Goal: Book appointment/travel/reservation

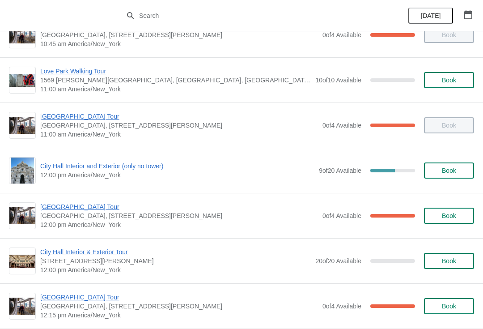
scroll to position [298, 0]
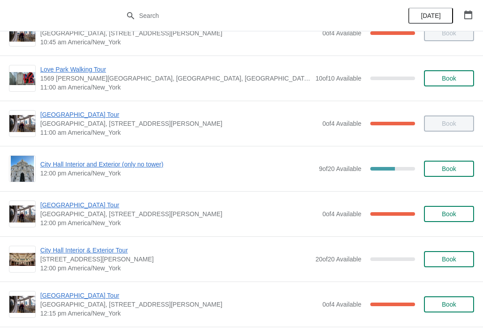
click at [63, 203] on span "[GEOGRAPHIC_DATA] Tour" at bounding box center [179, 204] width 278 height 9
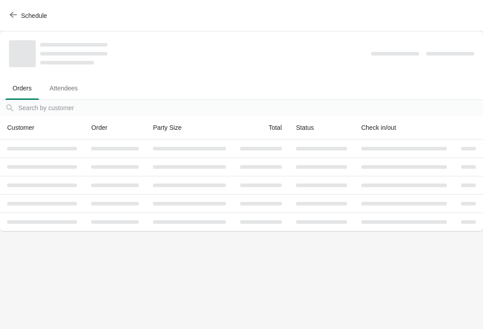
scroll to position [0, 0]
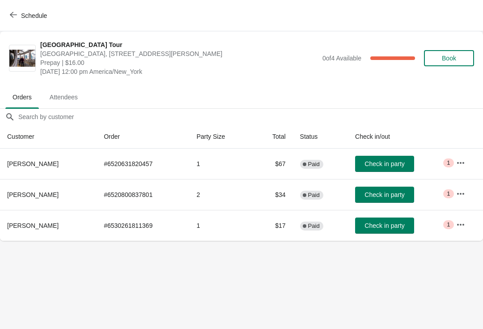
click at [390, 221] on button "Check in party" at bounding box center [384, 225] width 59 height 16
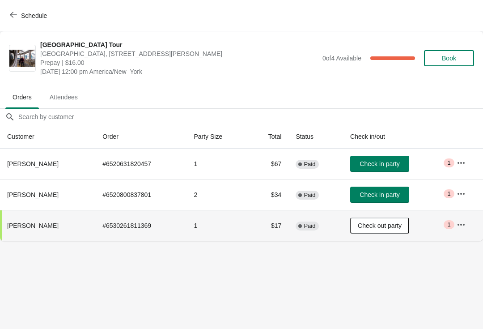
click at [458, 64] on button "Book" at bounding box center [449, 58] width 50 height 16
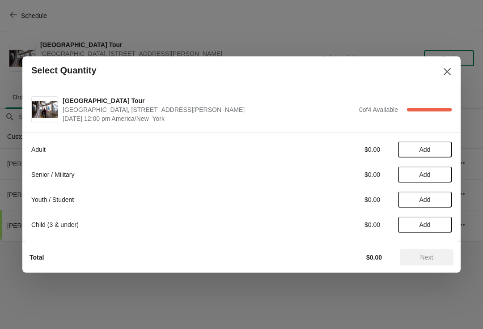
click at [438, 151] on span "Add" at bounding box center [425, 149] width 38 height 7
click at [441, 255] on span "Next" at bounding box center [426, 257] width 39 height 7
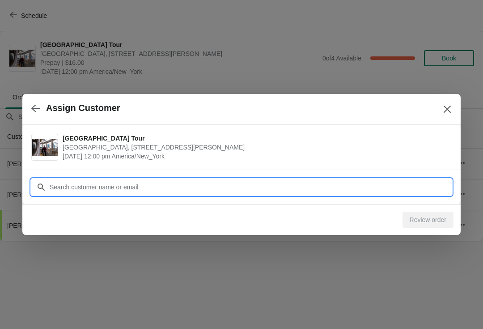
click at [409, 183] on input "Customer" at bounding box center [250, 187] width 403 height 16
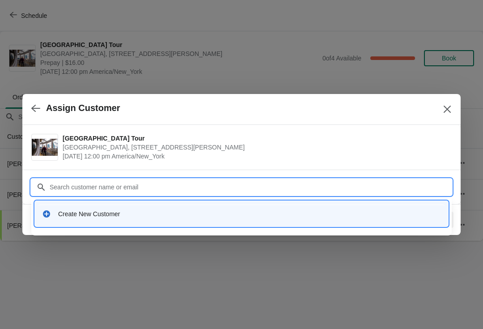
click at [353, 218] on div "Create New Customer" at bounding box center [241, 213] width 406 height 18
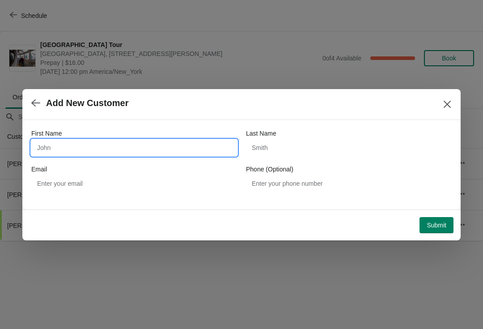
click at [212, 149] on input "First Name" at bounding box center [134, 148] width 206 height 16
type input "Viktor"
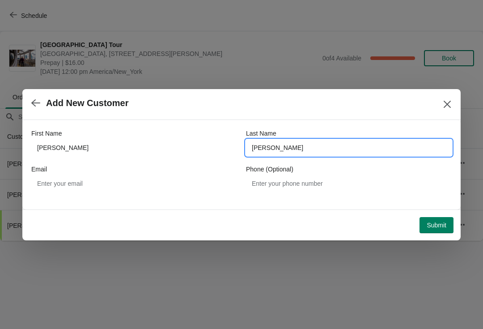
type input "Collazo"
click at [443, 227] on span "Submit" at bounding box center [437, 224] width 20 height 7
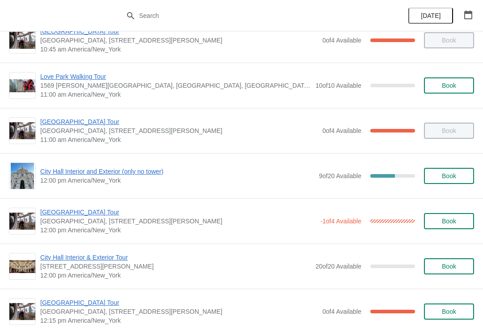
scroll to position [294, 0]
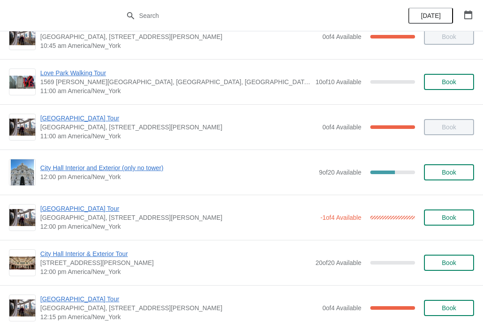
click at [85, 210] on span "[GEOGRAPHIC_DATA] Tour" at bounding box center [178, 208] width 276 height 9
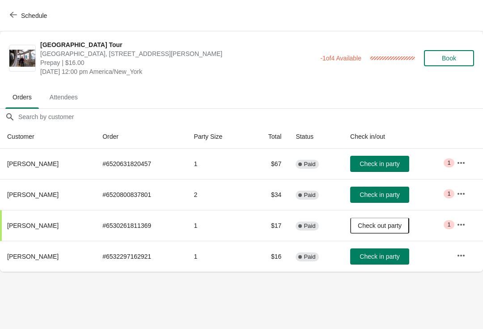
click at [377, 255] on span "Check in party" at bounding box center [380, 256] width 40 height 7
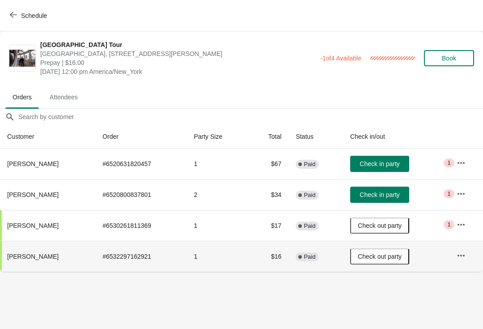
click at [395, 165] on span "Check in party" at bounding box center [380, 163] width 40 height 7
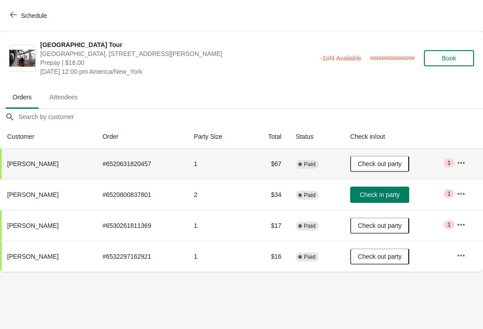
click at [16, 18] on span "button" at bounding box center [13, 15] width 7 height 9
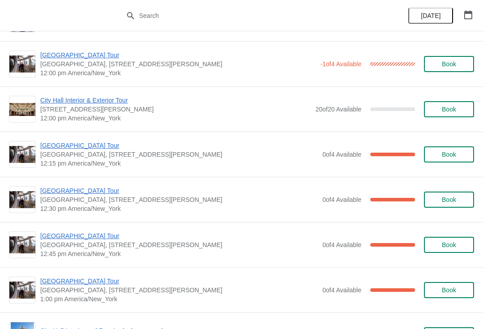
scroll to position [448, 0]
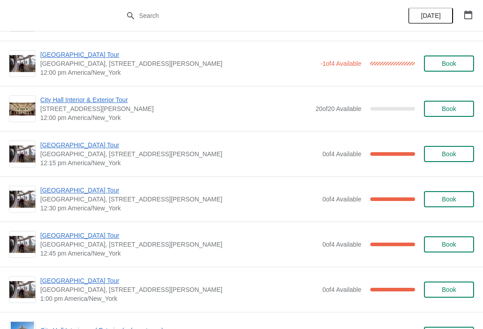
click at [62, 149] on span "[GEOGRAPHIC_DATA] Tour" at bounding box center [179, 144] width 278 height 9
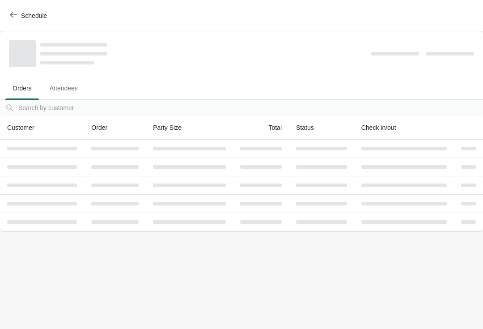
scroll to position [0, 0]
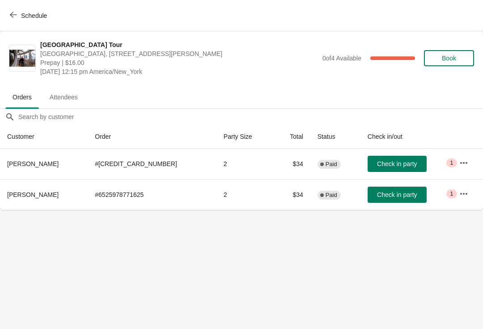
click at [16, 11] on button "Schedule" at bounding box center [29, 16] width 50 height 16
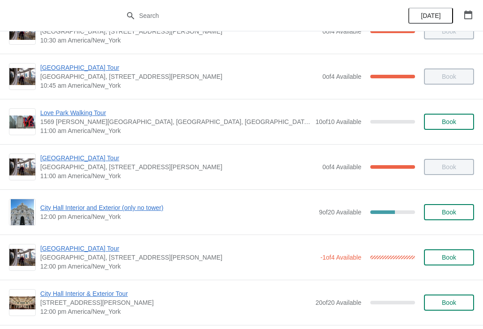
scroll to position [258, 0]
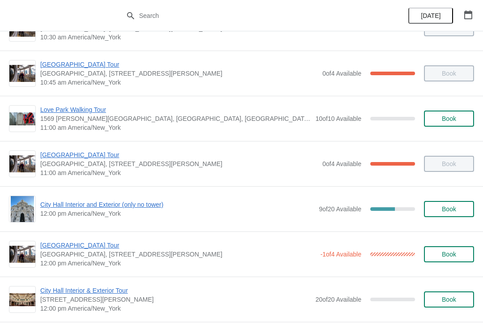
click at [86, 249] on span "[GEOGRAPHIC_DATA] Tour" at bounding box center [178, 245] width 276 height 9
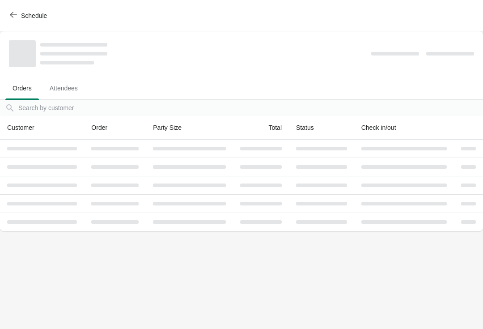
scroll to position [0, 0]
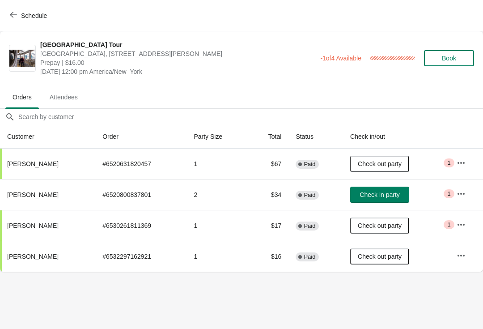
click at [397, 202] on button "Check in party" at bounding box center [379, 195] width 59 height 16
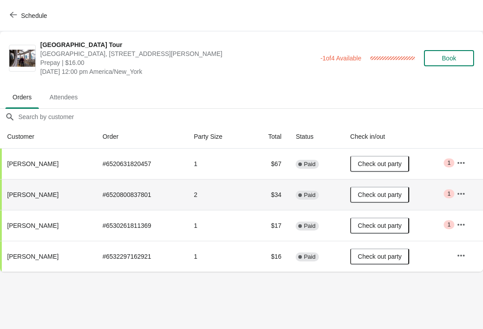
click at [16, 17] on icon "button" at bounding box center [13, 14] width 7 height 7
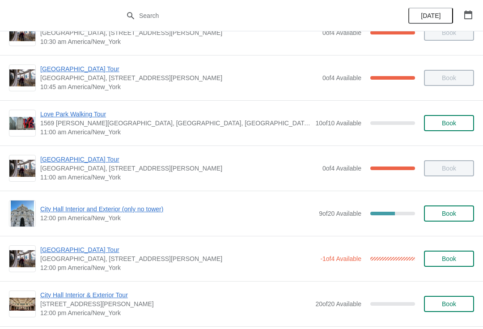
scroll to position [257, 0]
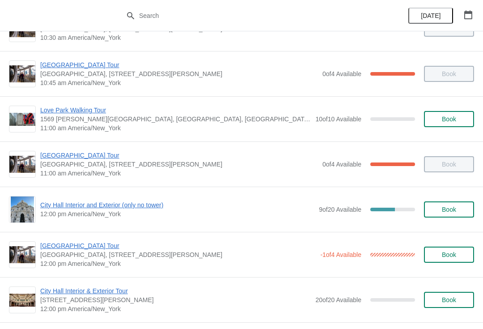
click at [128, 209] on span "City Hall Interior and Exterior (only no tower)" at bounding box center [177, 204] width 274 height 9
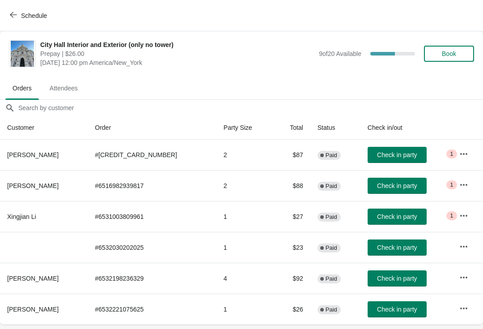
click at [396, 218] on span "Check in party" at bounding box center [397, 216] width 40 height 7
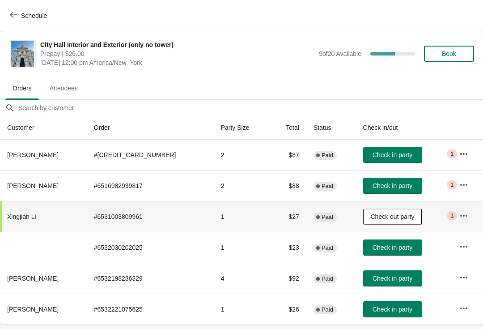
click at [19, 21] on button "Schedule" at bounding box center [29, 16] width 50 height 16
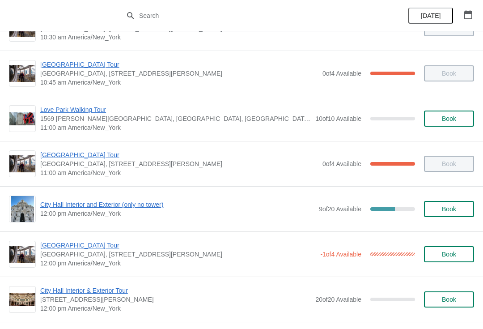
scroll to position [258, 0]
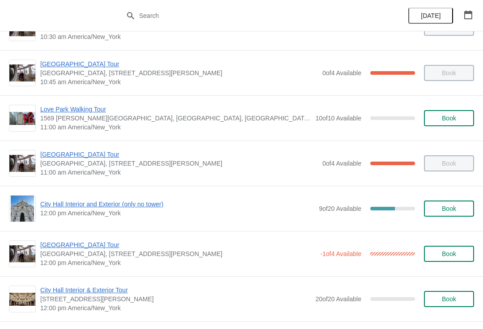
click at [117, 206] on span "City Hall Interior and Exterior (only no tower)" at bounding box center [177, 204] width 274 height 9
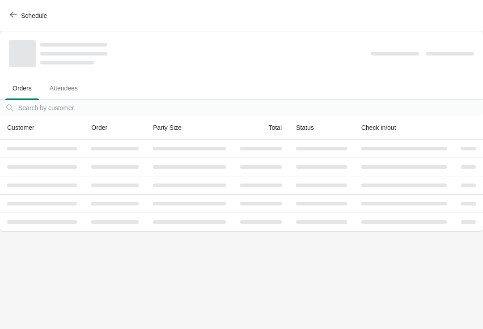
scroll to position [0, 0]
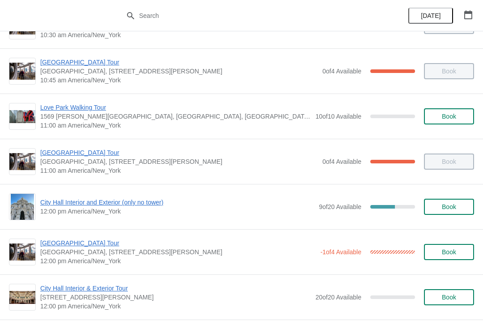
scroll to position [261, 0]
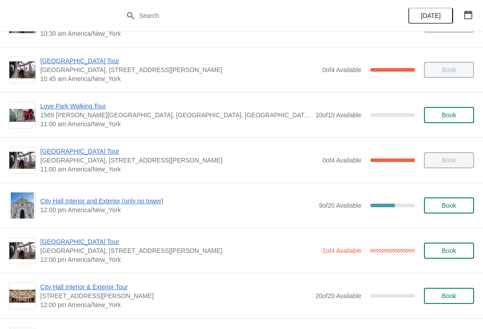
click at [85, 243] on span "[GEOGRAPHIC_DATA] Tour" at bounding box center [178, 241] width 276 height 9
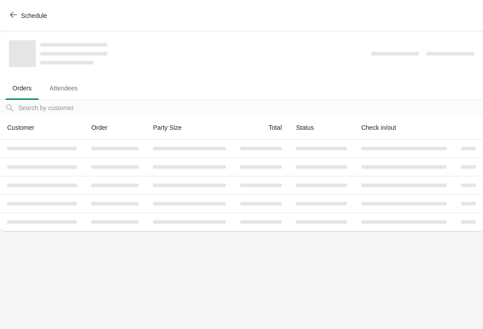
scroll to position [0, 0]
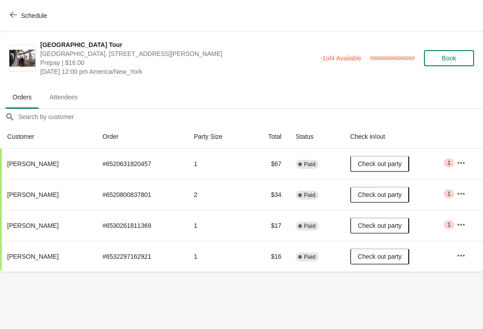
click at [27, 21] on button "Schedule" at bounding box center [29, 16] width 50 height 16
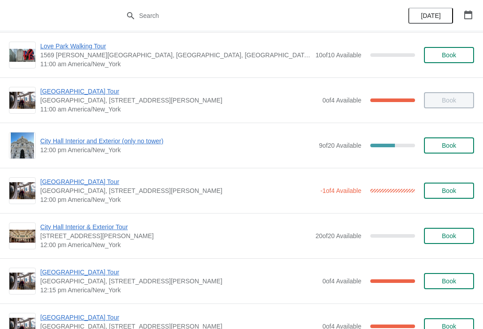
scroll to position [322, 0]
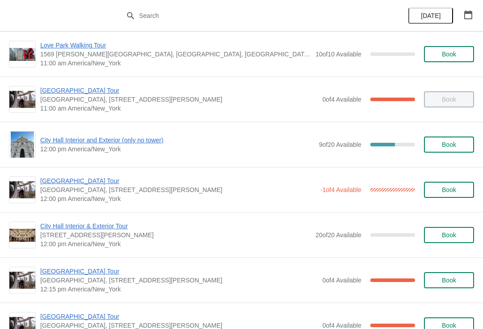
click at [66, 141] on span "City Hall Interior and Exterior (only no tower)" at bounding box center [177, 140] width 274 height 9
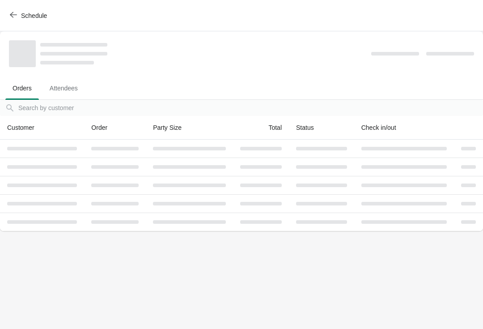
scroll to position [0, 0]
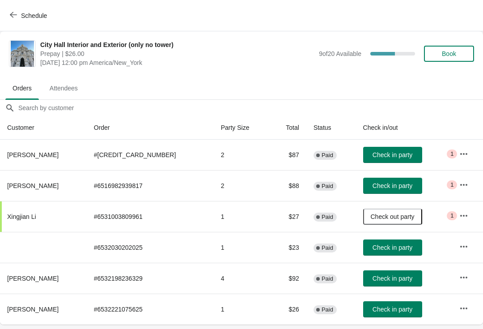
click at [402, 281] on span "Check in party" at bounding box center [393, 278] width 40 height 7
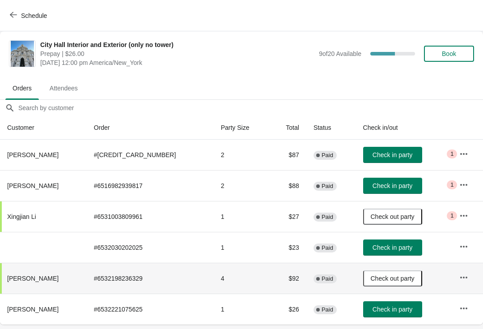
click at [403, 187] on span "Check in party" at bounding box center [393, 185] width 40 height 7
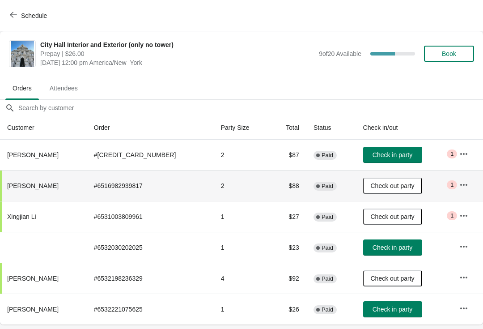
click at [401, 248] on span "Check in party" at bounding box center [393, 247] width 40 height 7
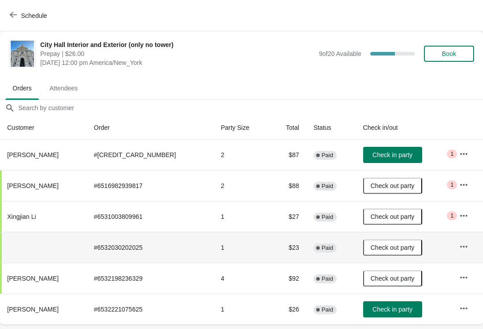
click at [18, 14] on span "Schedule" at bounding box center [29, 15] width 35 height 9
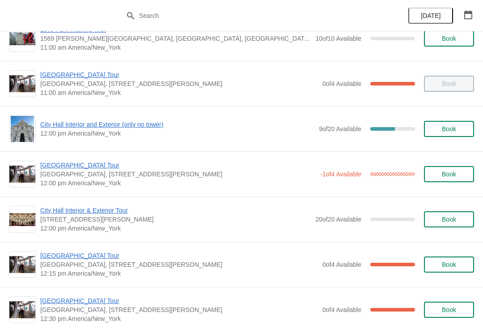
scroll to position [354, 0]
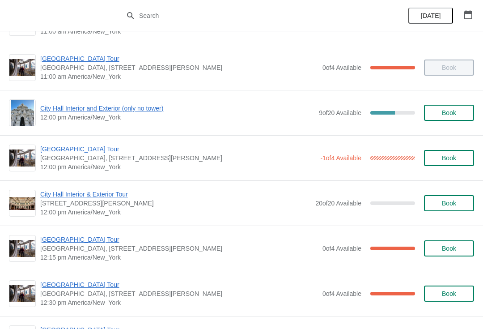
click at [68, 238] on span "[GEOGRAPHIC_DATA] Tour" at bounding box center [179, 239] width 278 height 9
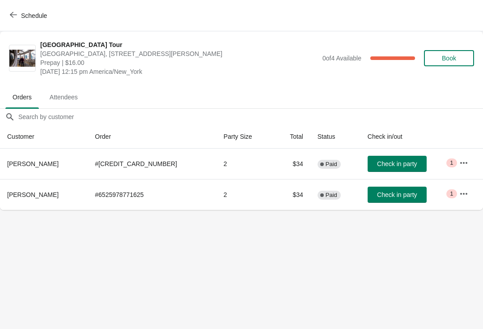
click at [398, 197] on button "Check in party" at bounding box center [397, 195] width 59 height 16
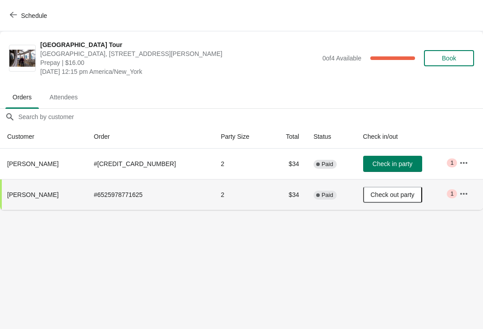
click at [14, 17] on icon "button" at bounding box center [13, 14] width 7 height 7
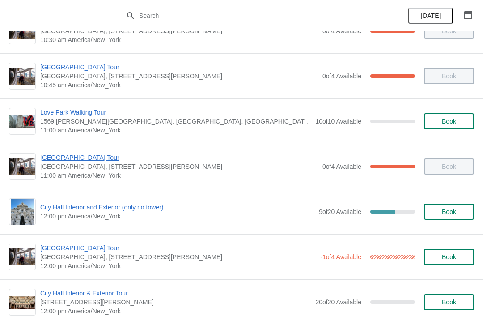
scroll to position [264, 0]
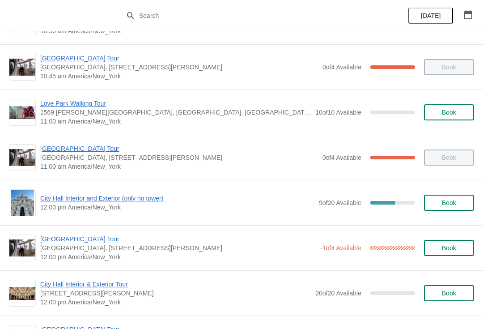
click at [129, 194] on span "City Hall Interior and Exterior (only no tower)" at bounding box center [177, 198] width 274 height 9
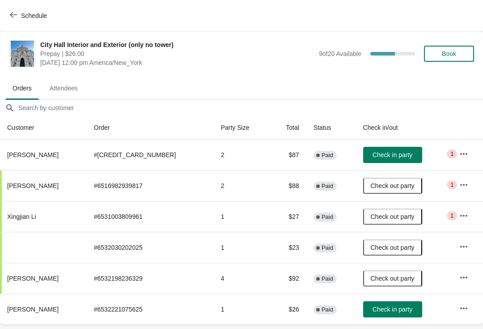
click at [392, 158] on span "Check in party" at bounding box center [393, 154] width 40 height 7
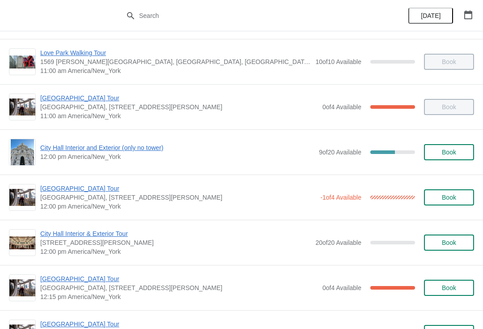
scroll to position [328, 0]
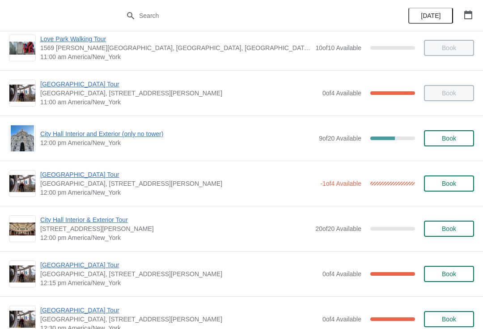
click at [66, 260] on span "[GEOGRAPHIC_DATA] Tour" at bounding box center [179, 264] width 278 height 9
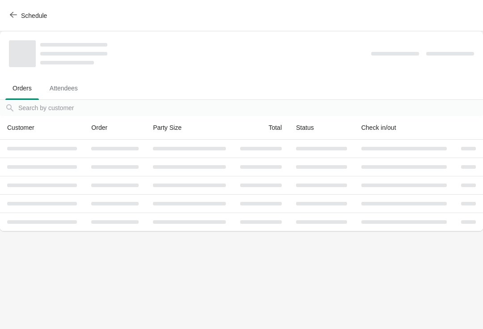
scroll to position [0, 0]
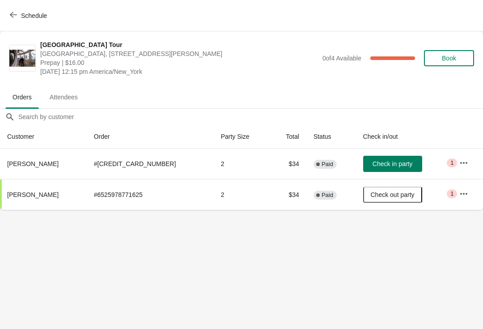
click at [387, 163] on span "Check in party" at bounding box center [393, 163] width 40 height 7
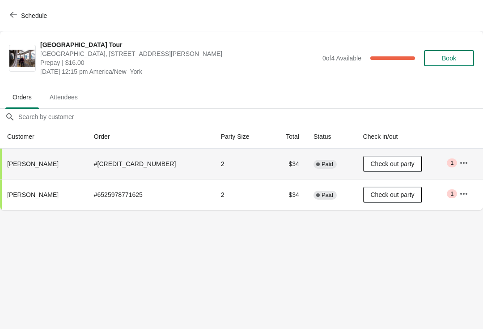
click at [13, 17] on icon "button" at bounding box center [13, 15] width 7 height 6
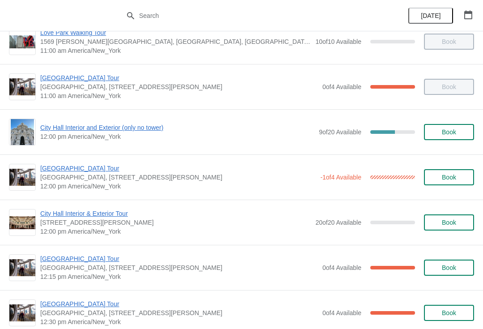
scroll to position [335, 0]
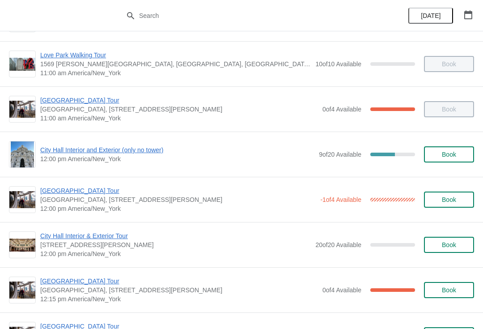
scroll to position [314, 0]
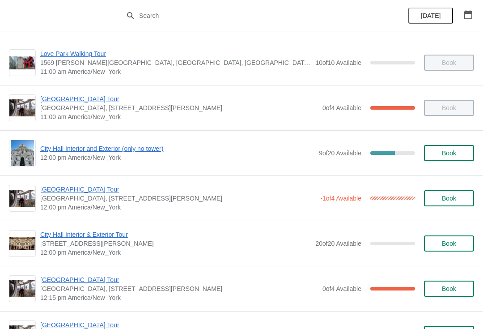
click at [62, 149] on span "City Hall Interior and Exterior (only no tower)" at bounding box center [177, 148] width 274 height 9
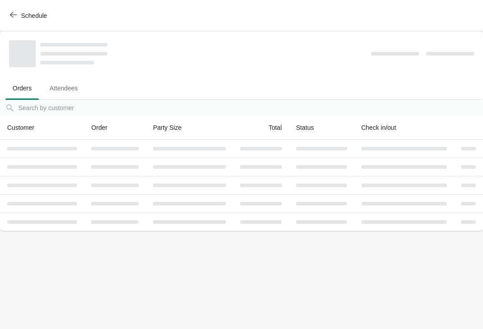
scroll to position [0, 0]
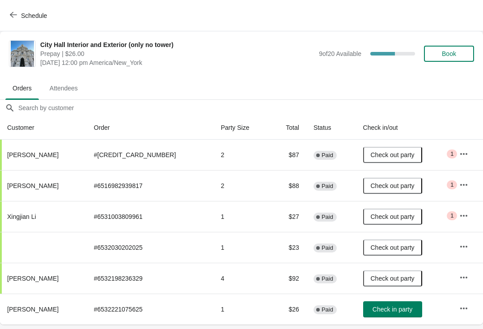
click at [396, 307] on span "Check in party" at bounding box center [393, 309] width 40 height 7
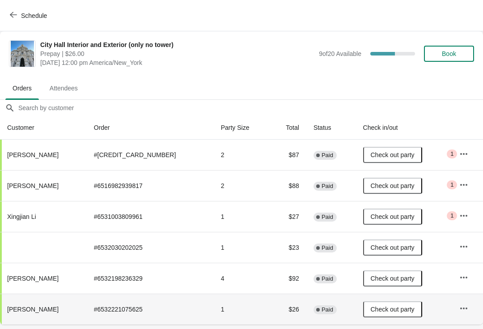
click at [6, 23] on button "Schedule" at bounding box center [29, 16] width 50 height 16
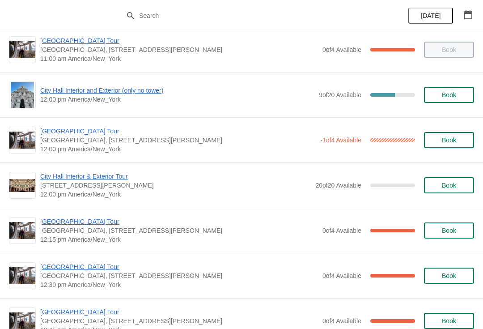
scroll to position [372, 0]
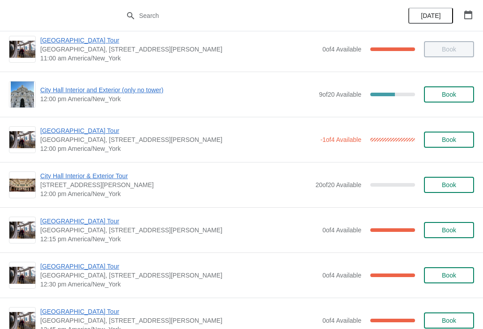
click at [66, 223] on span "[GEOGRAPHIC_DATA] Tour" at bounding box center [179, 221] width 278 height 9
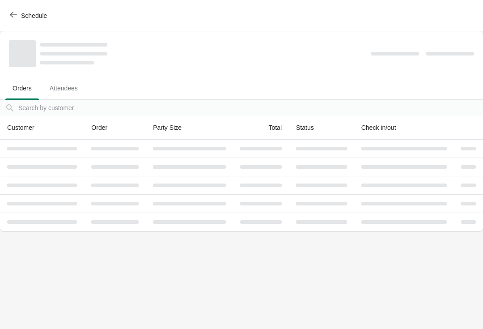
scroll to position [0, 0]
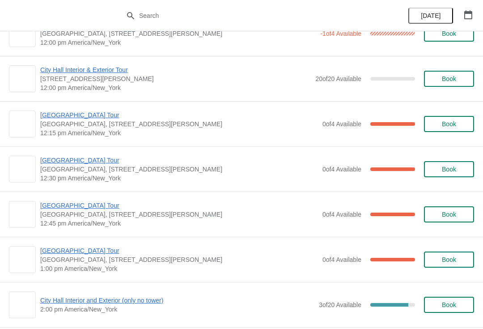
scroll to position [479, 0]
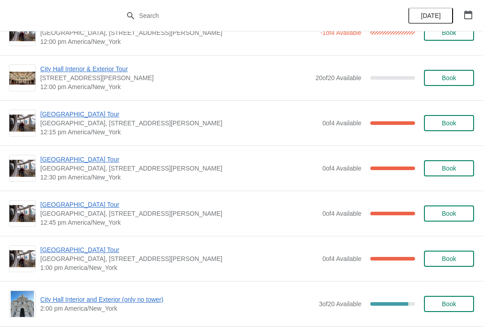
click at [65, 163] on span "[GEOGRAPHIC_DATA] Tour" at bounding box center [179, 159] width 278 height 9
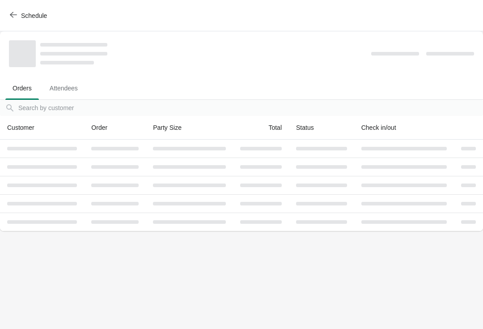
scroll to position [0, 0]
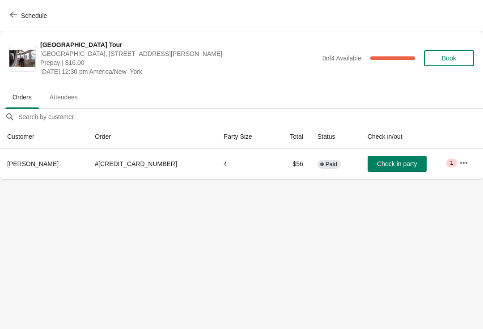
click at [395, 167] on span "Check in party" at bounding box center [397, 163] width 40 height 7
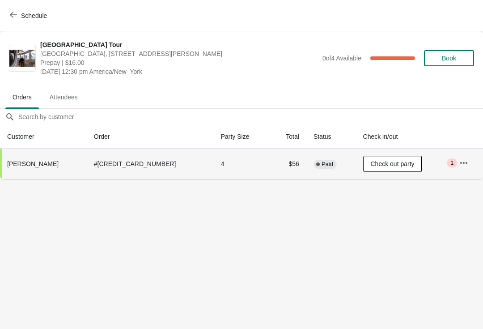
click at [21, 15] on span "Schedule" at bounding box center [34, 15] width 26 height 7
